Goal: Information Seeking & Learning: Understand process/instructions

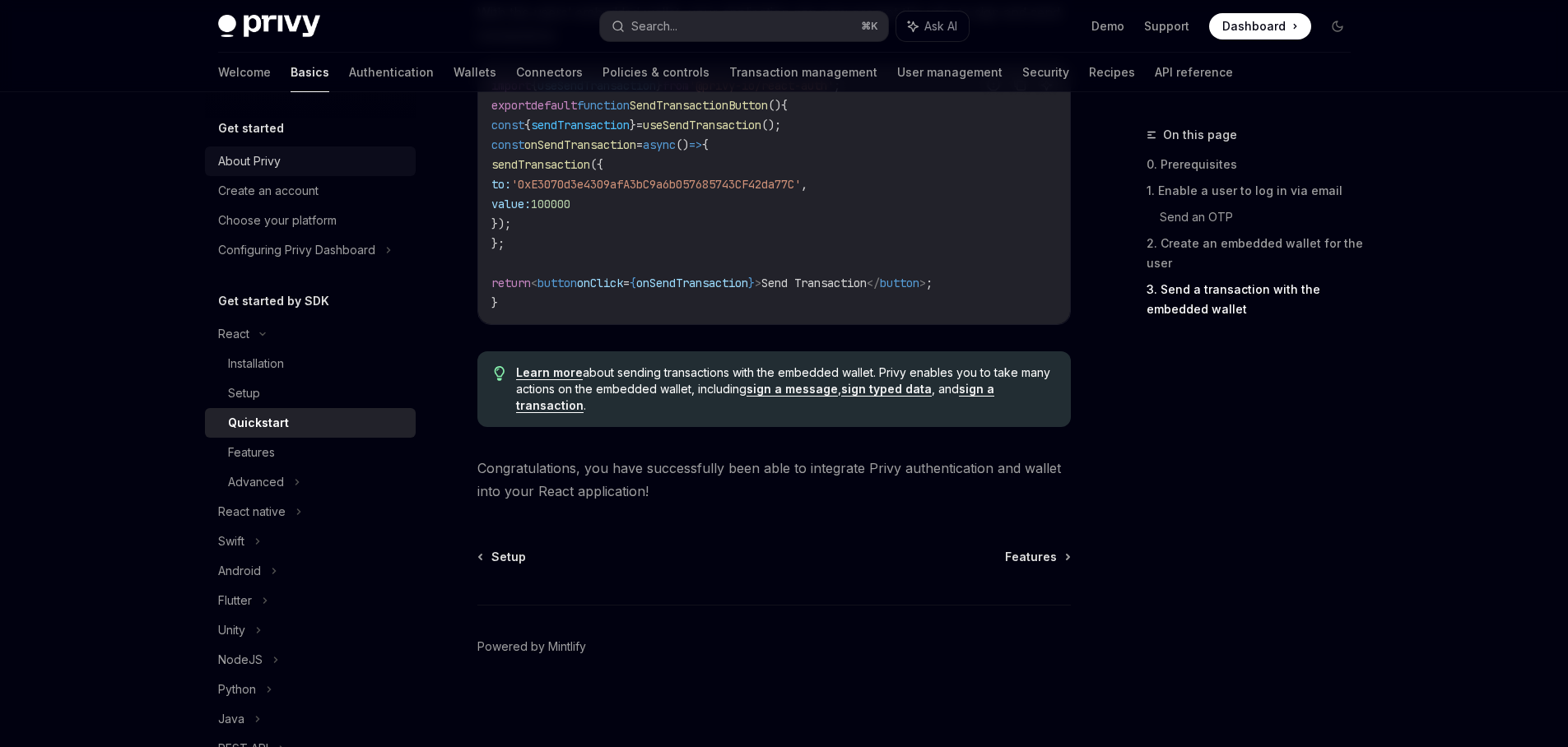
click at [292, 166] on div "About Privy" at bounding box center [311, 161] width 188 height 20
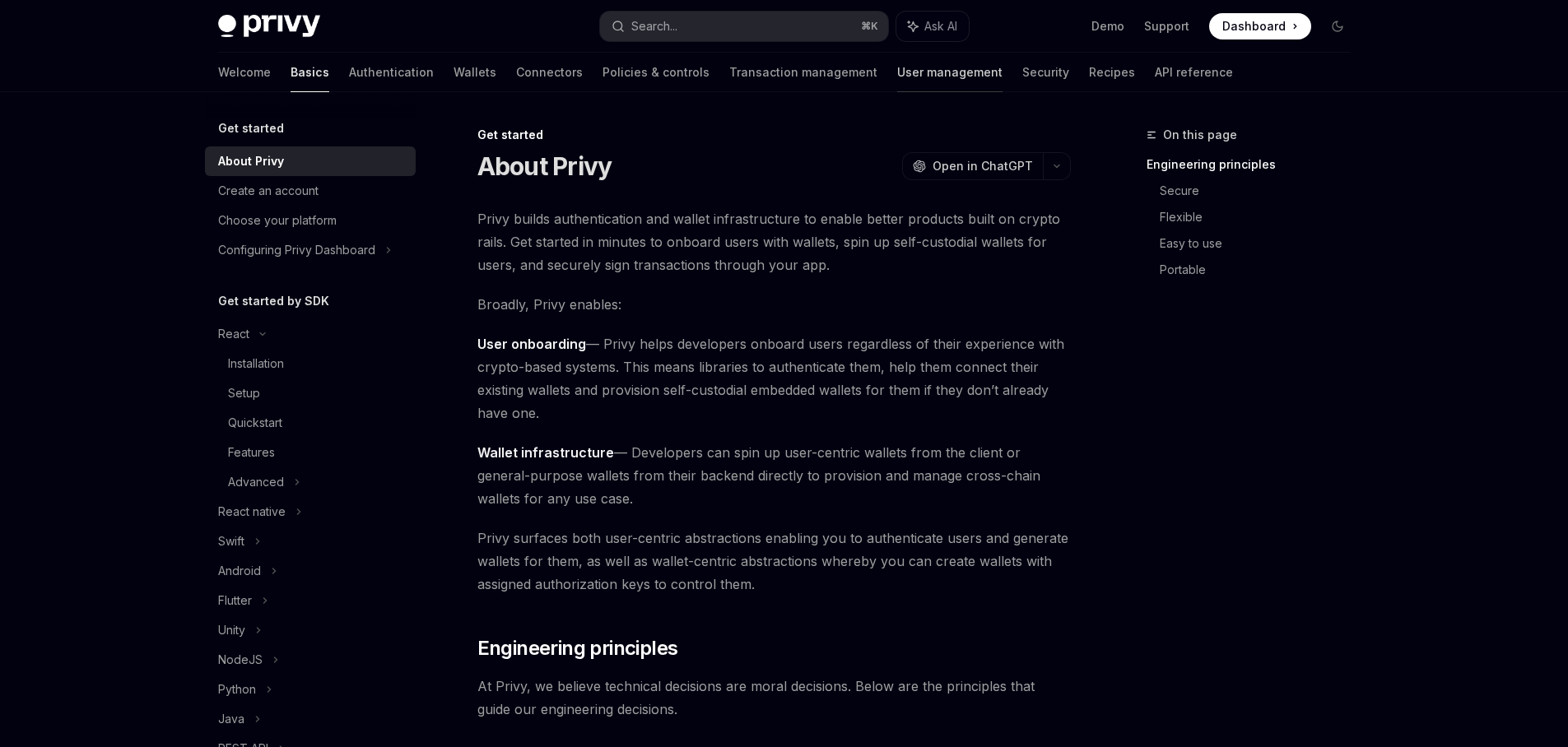
click at [897, 66] on link "User management" at bounding box center [949, 73] width 105 height 39
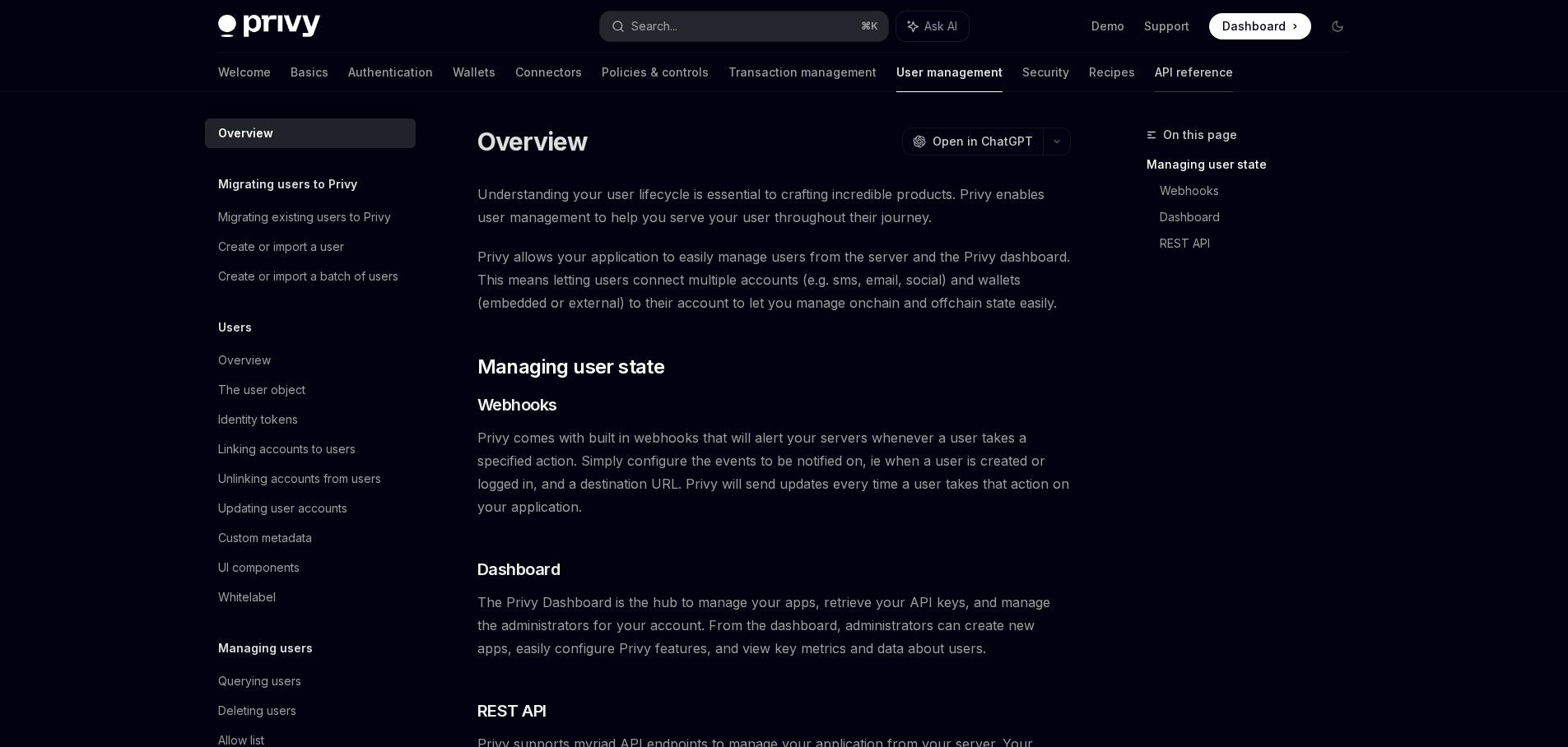
click at [1155, 70] on link "API reference" at bounding box center [1194, 73] width 79 height 39
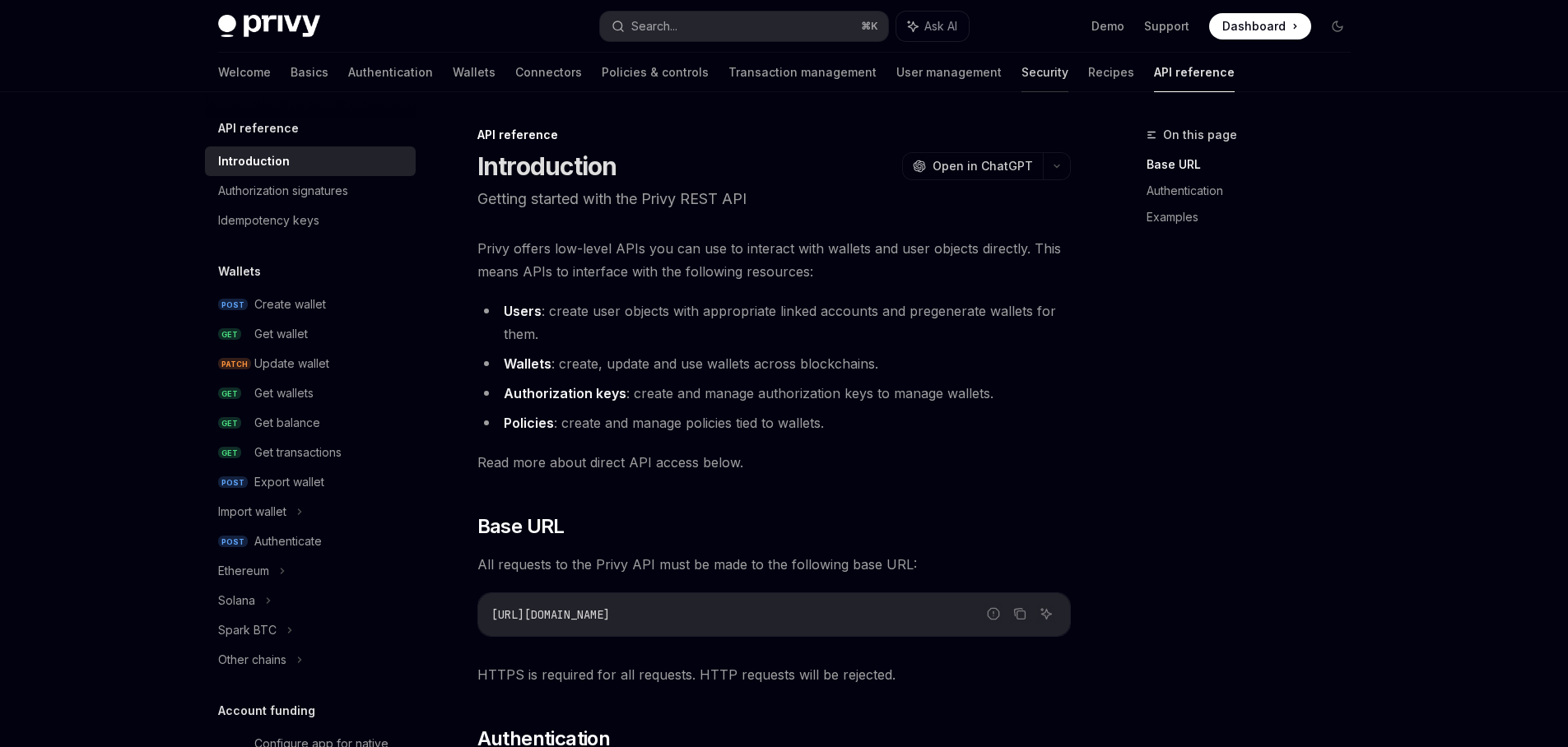
click at [1022, 74] on link "Security" at bounding box center [1046, 73] width 47 height 39
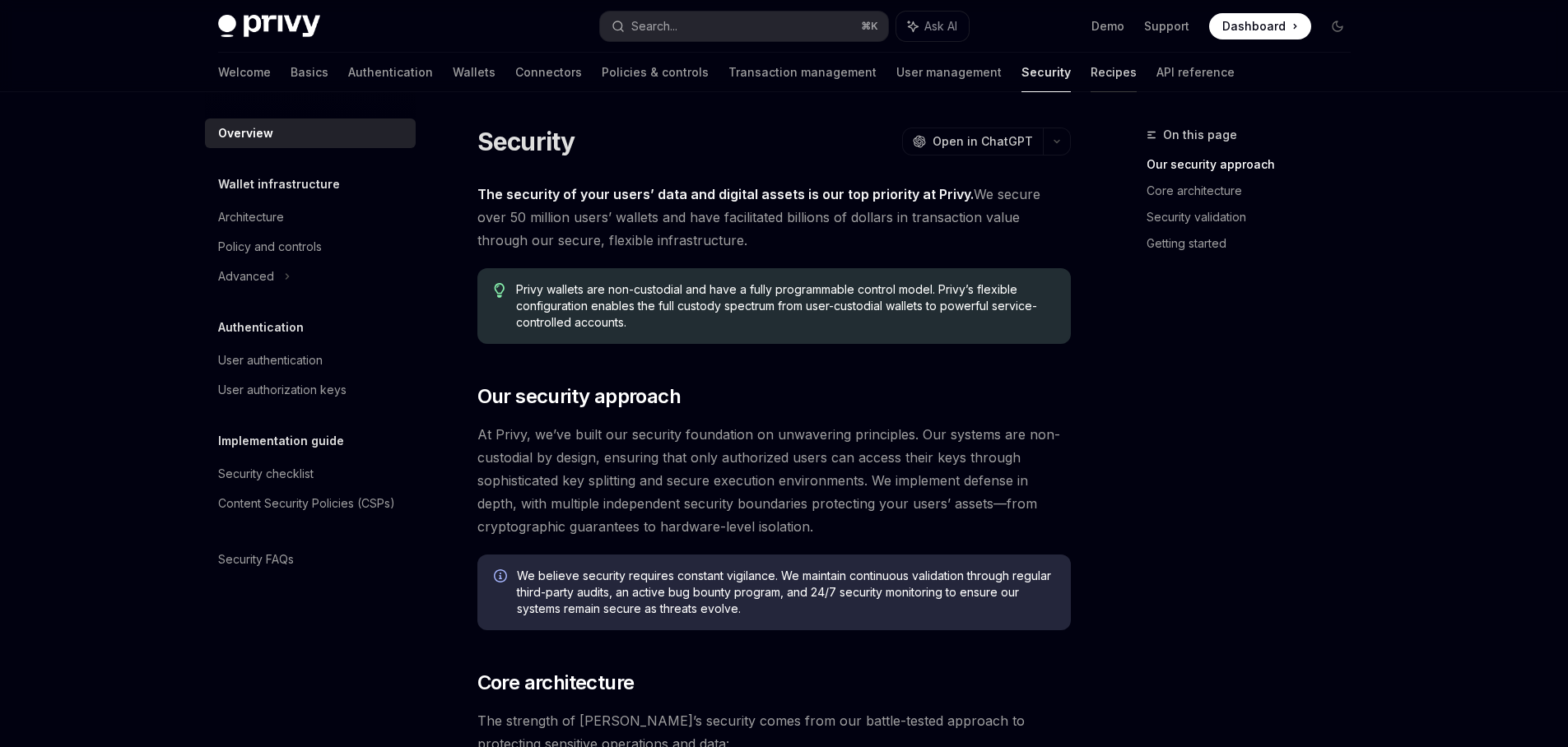
click at [1091, 74] on link "Recipes" at bounding box center [1113, 73] width 46 height 39
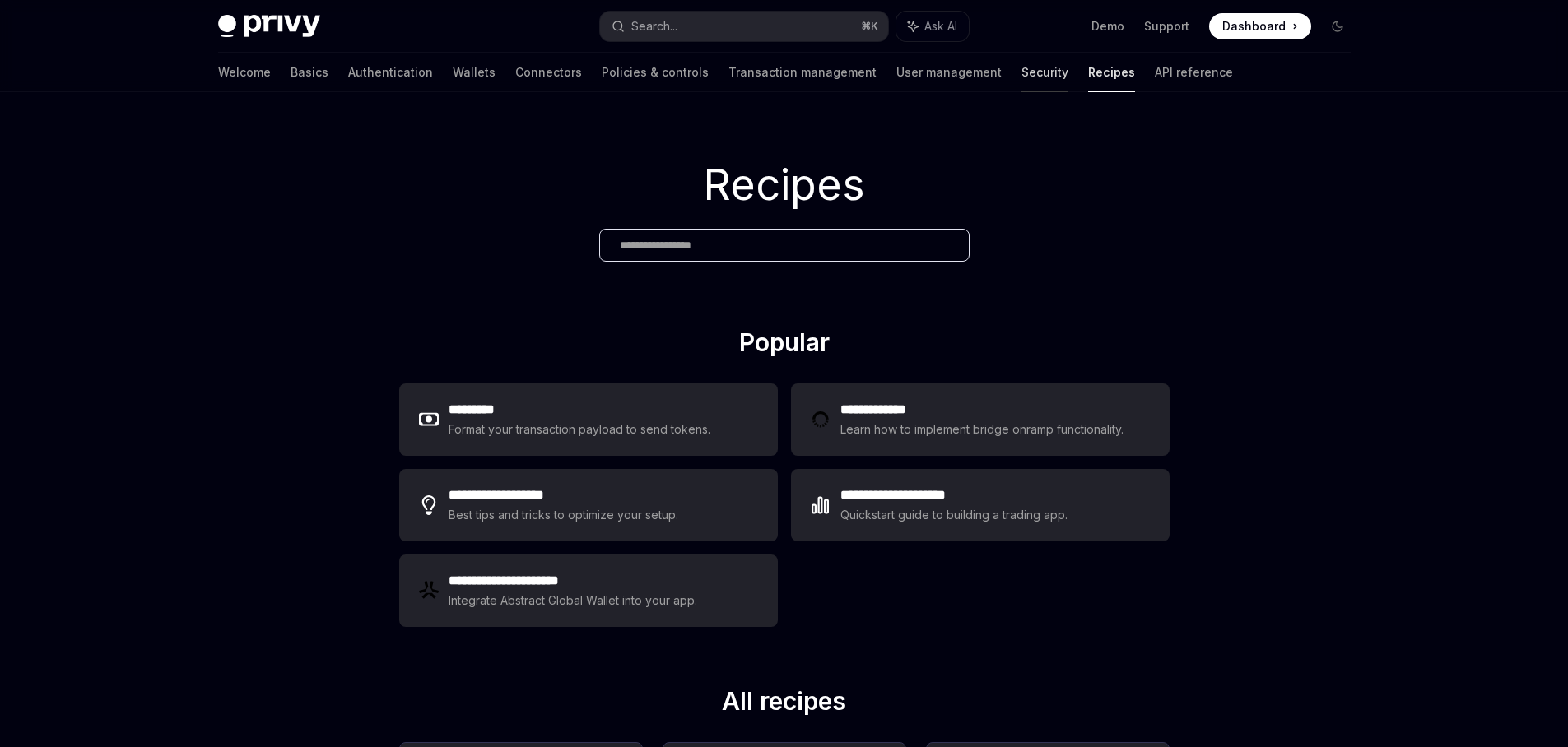
click at [1022, 75] on link "Security" at bounding box center [1046, 73] width 47 height 39
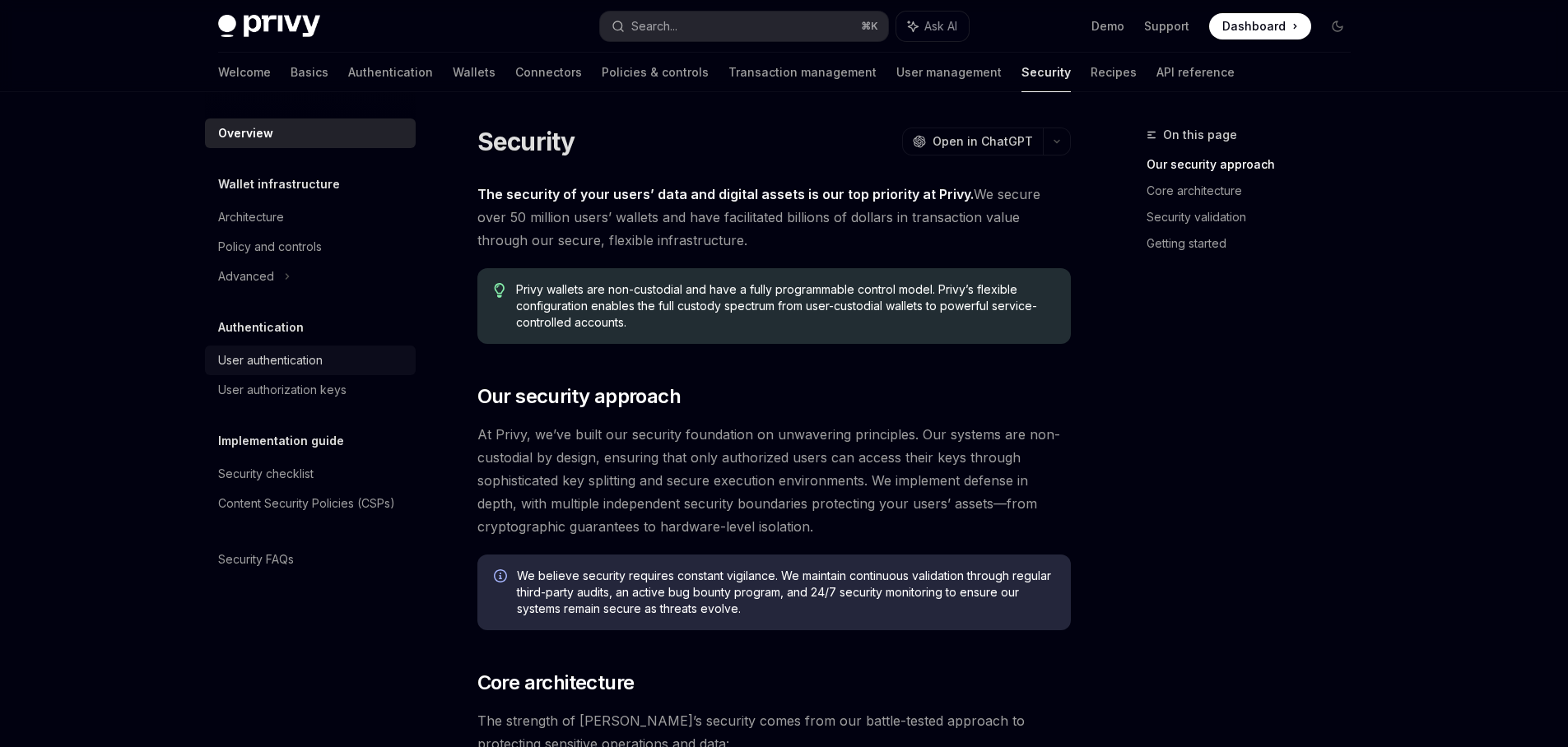
click at [286, 370] on div "User authentication" at bounding box center [270, 360] width 104 height 20
type textarea "*"
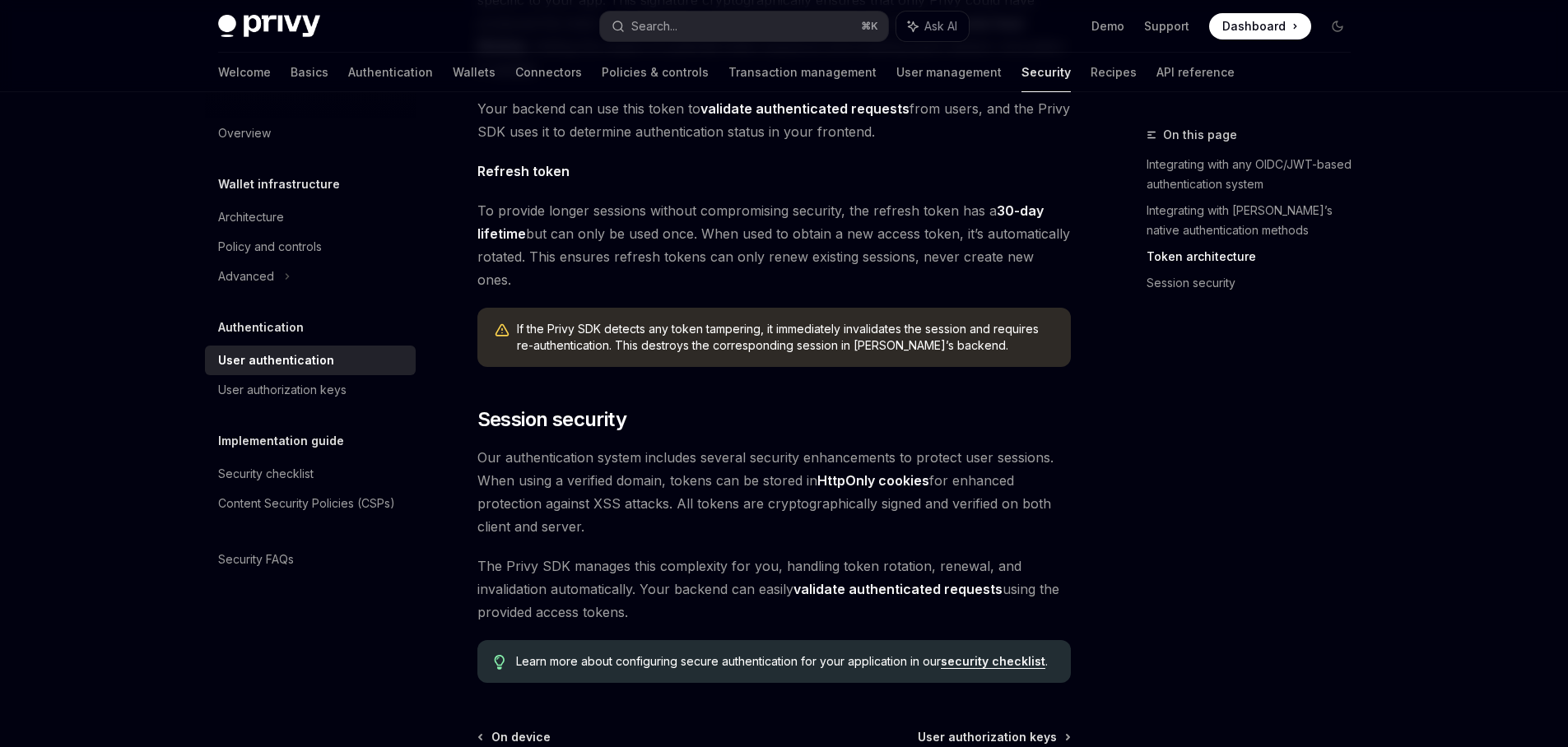
scroll to position [1292, 0]
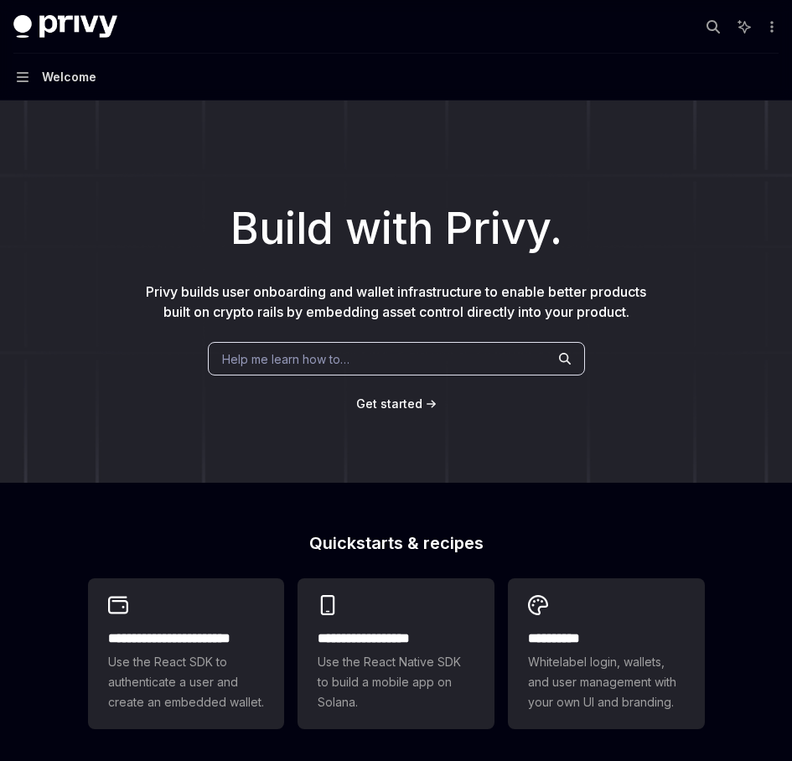
click at [352, 376] on div "Help me learn how to…" at bounding box center [396, 359] width 377 height 34
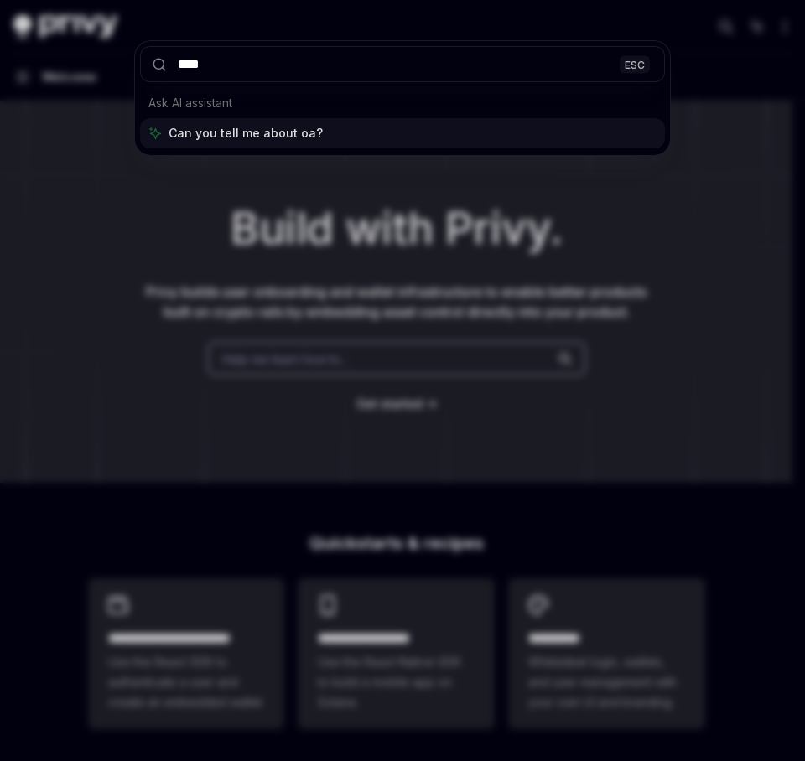
type input "*****"
type textarea "*"
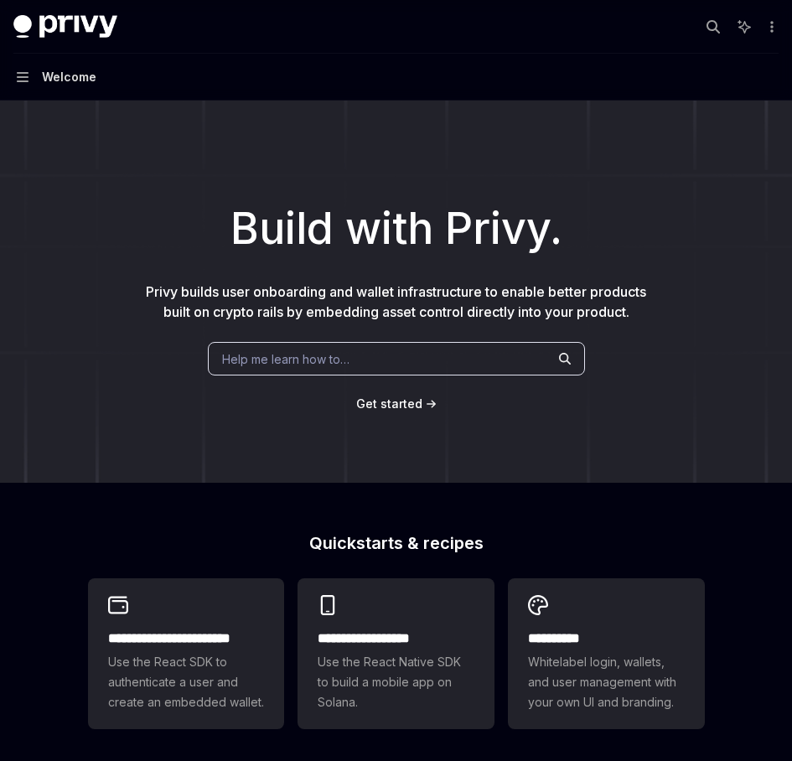
click at [370, 361] on div "Build with Privy. Privy builds user onboarding and wallet infrastructure to ena…" at bounding box center [396, 292] width 792 height 382
click at [364, 374] on div "Help me learn how to…" at bounding box center [396, 359] width 377 height 34
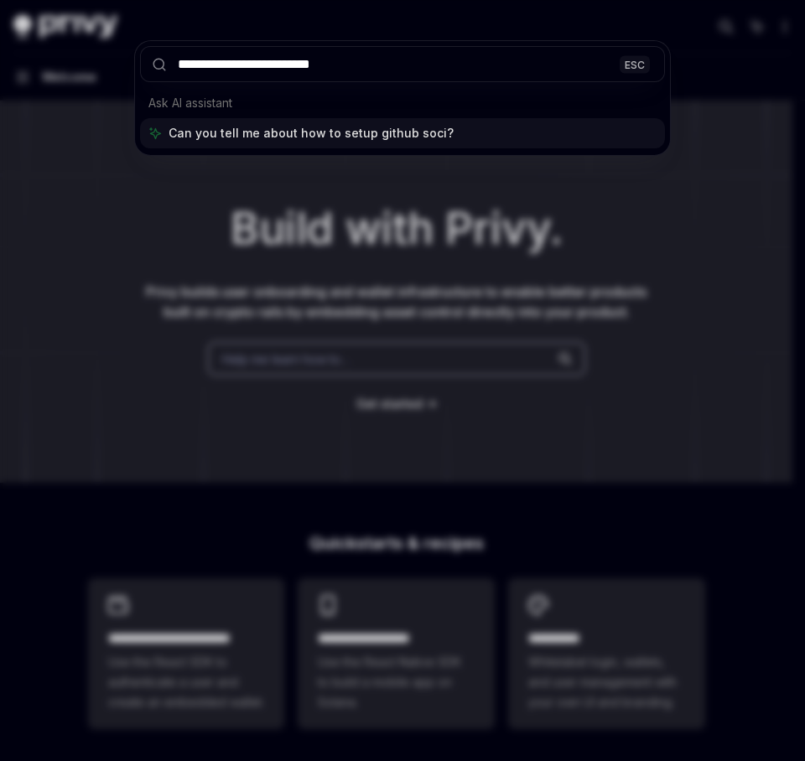
type input "**********"
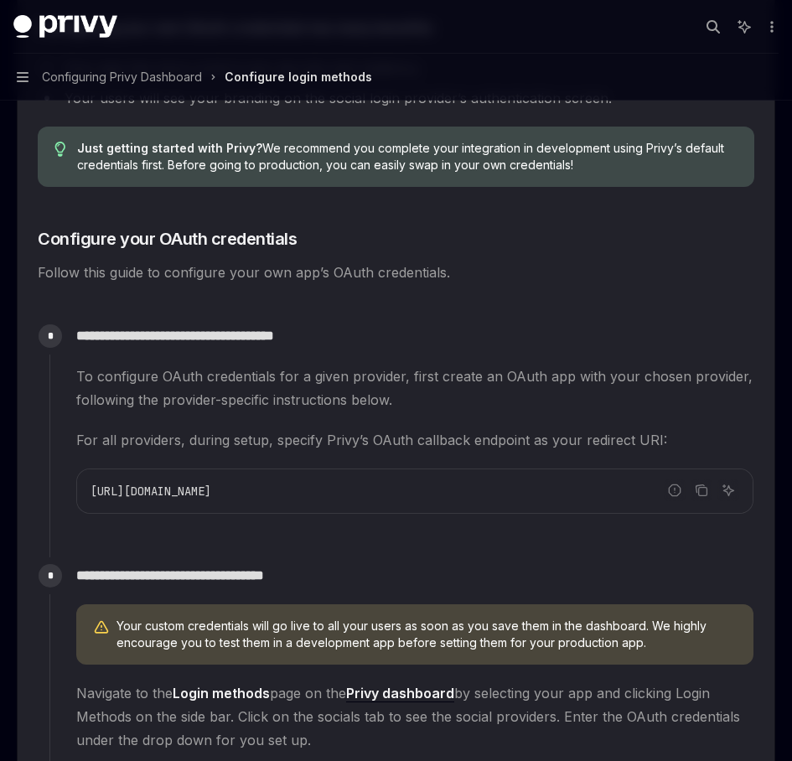
scroll to position [1159, 0]
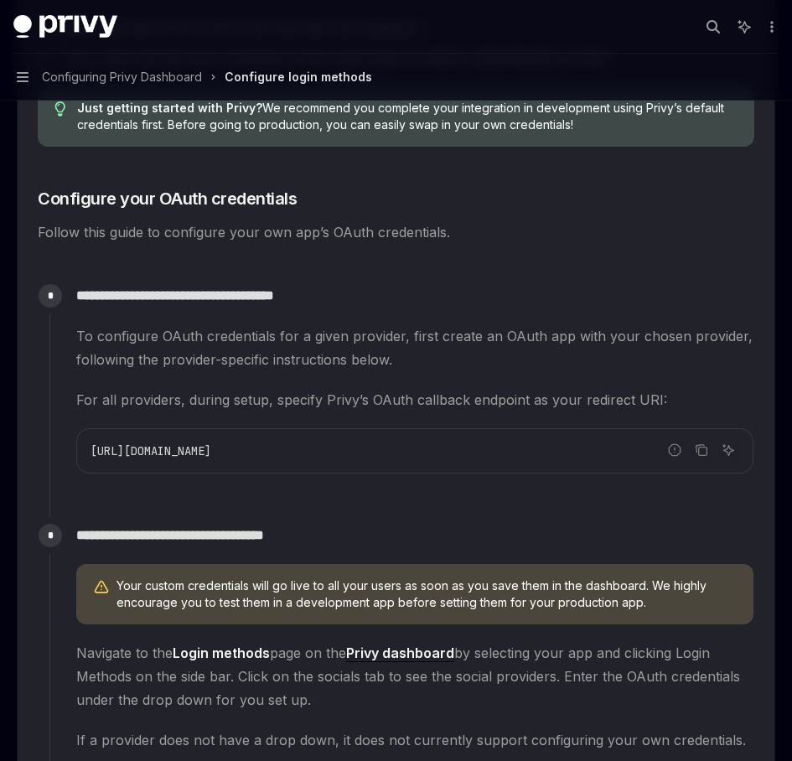
drag, startPoint x: 423, startPoint y: 458, endPoint x: 96, endPoint y: 449, distance: 327.2
click at [86, 453] on div "[URL][DOMAIN_NAME]" at bounding box center [415, 451] width 676 height 44
copy span "[URL][DOMAIN_NAME]"
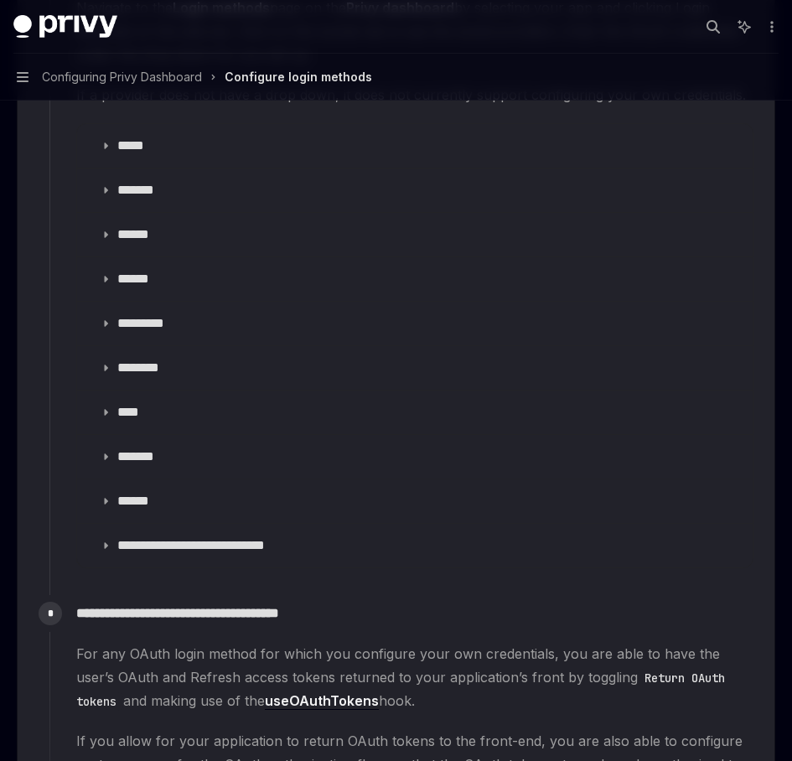
scroll to position [1867, 0]
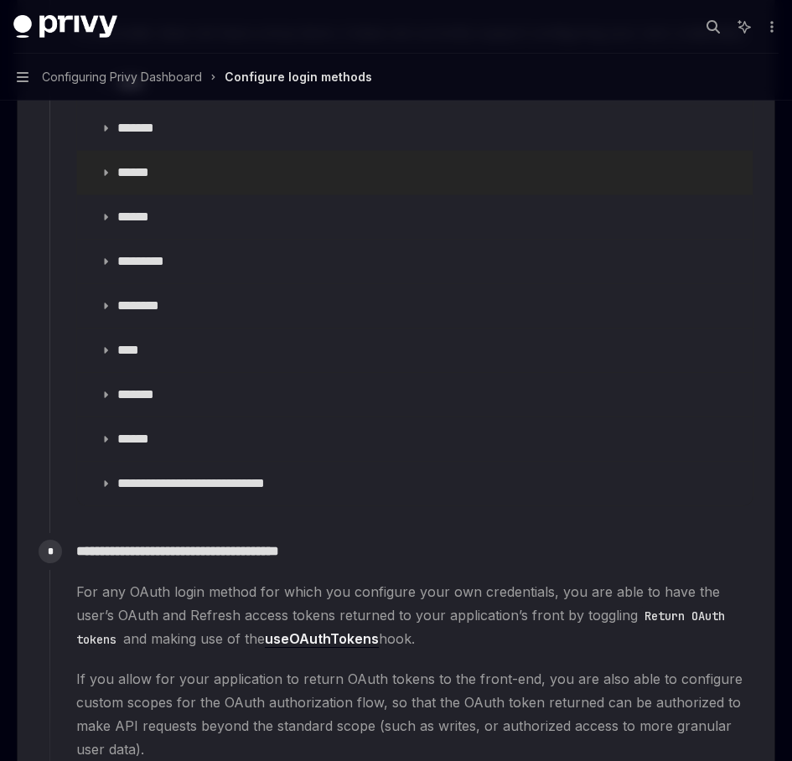
click at [132, 165] on p "******" at bounding box center [139, 172] width 45 height 17
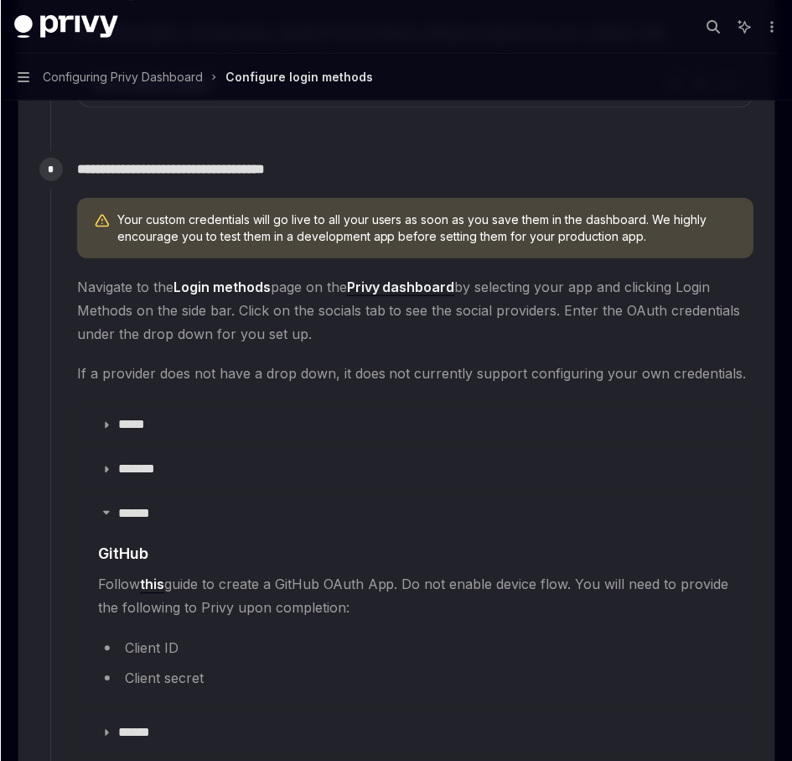
scroll to position [1265, 0]
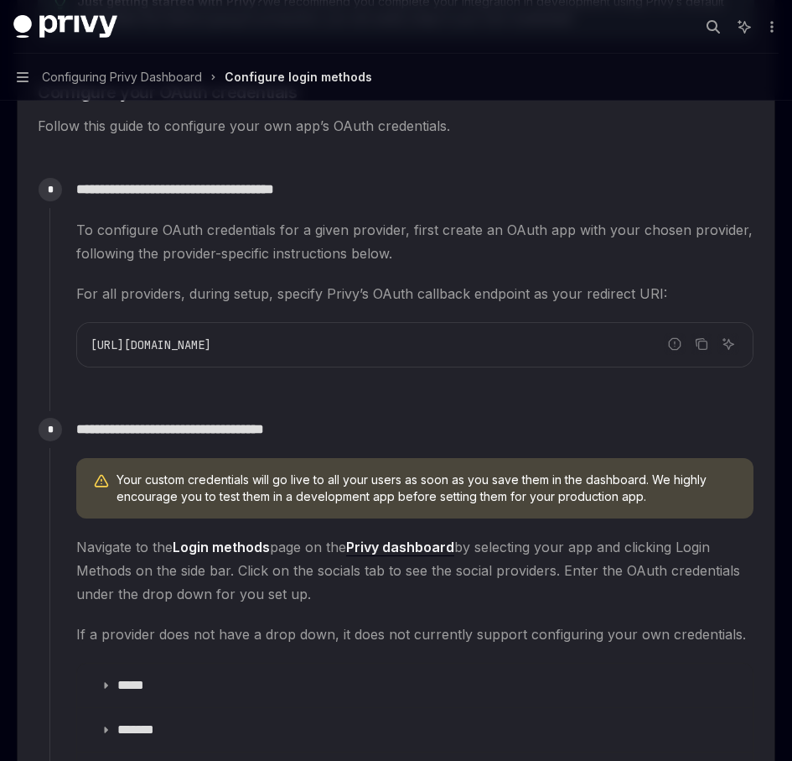
click at [444, 418] on p "**********" at bounding box center [415, 429] width 678 height 23
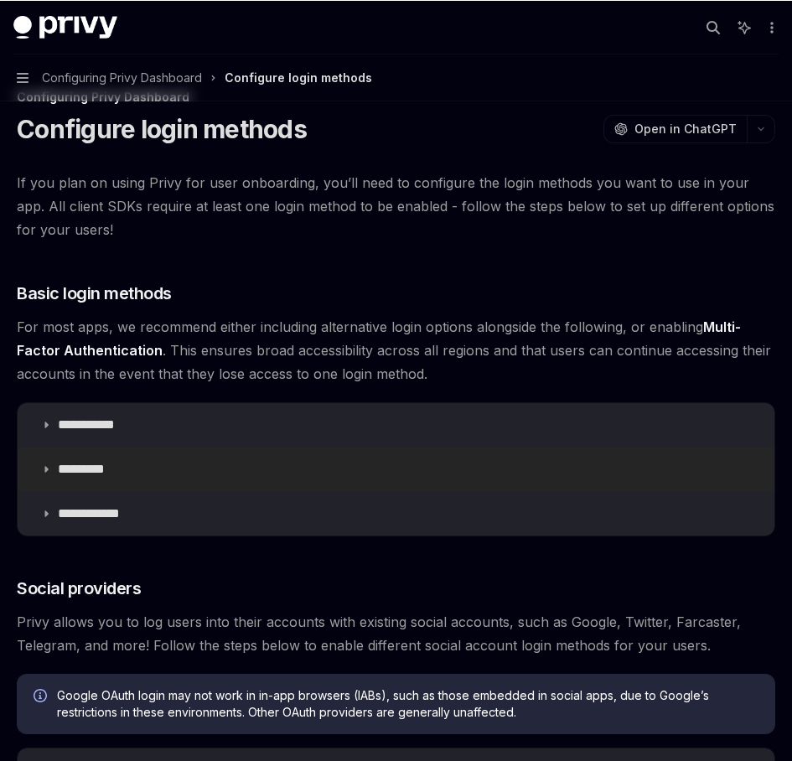
scroll to position [0, 0]
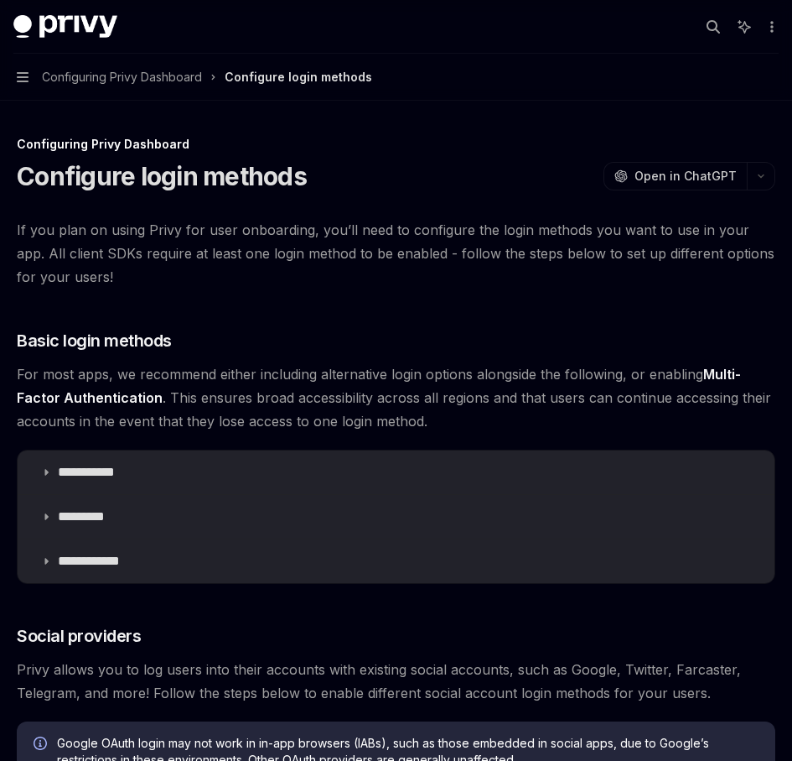
click at [56, 15] on img at bounding box center [65, 26] width 104 height 23
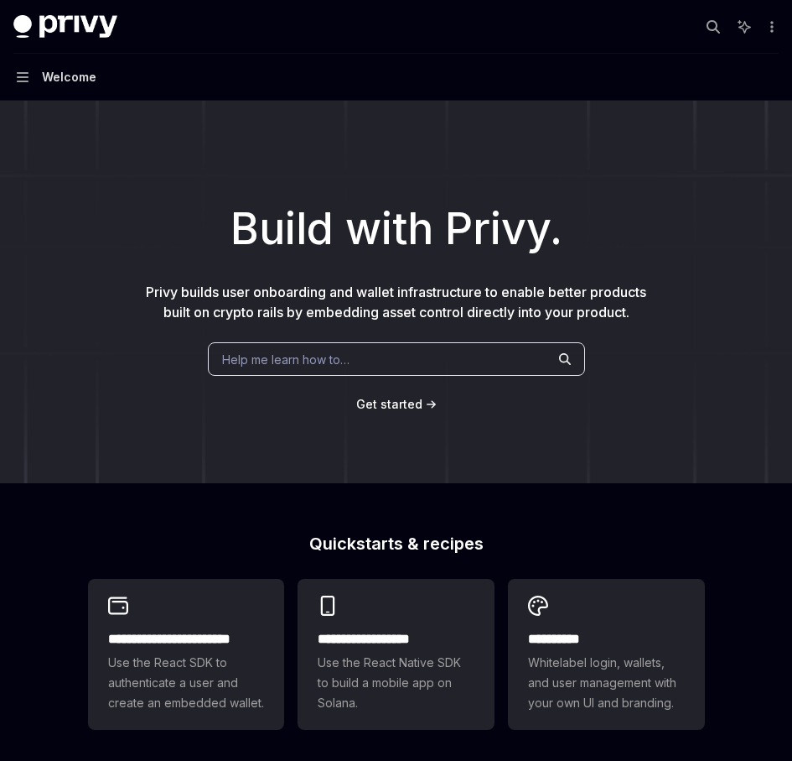
click at [56, 15] on img at bounding box center [65, 26] width 104 height 23
type textarea "*"
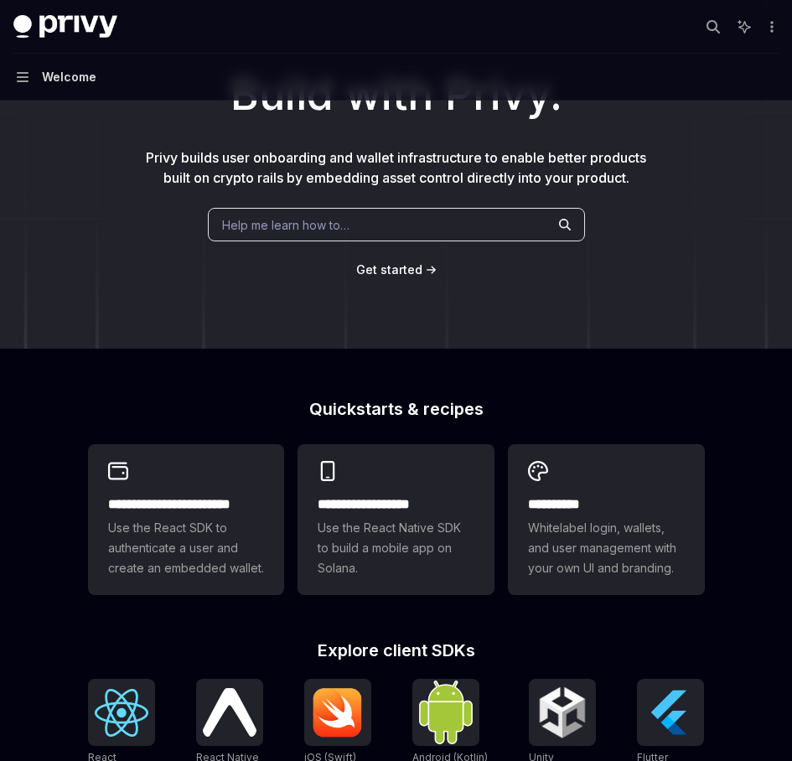
scroll to position [579, 0]
